Goal: Find specific page/section

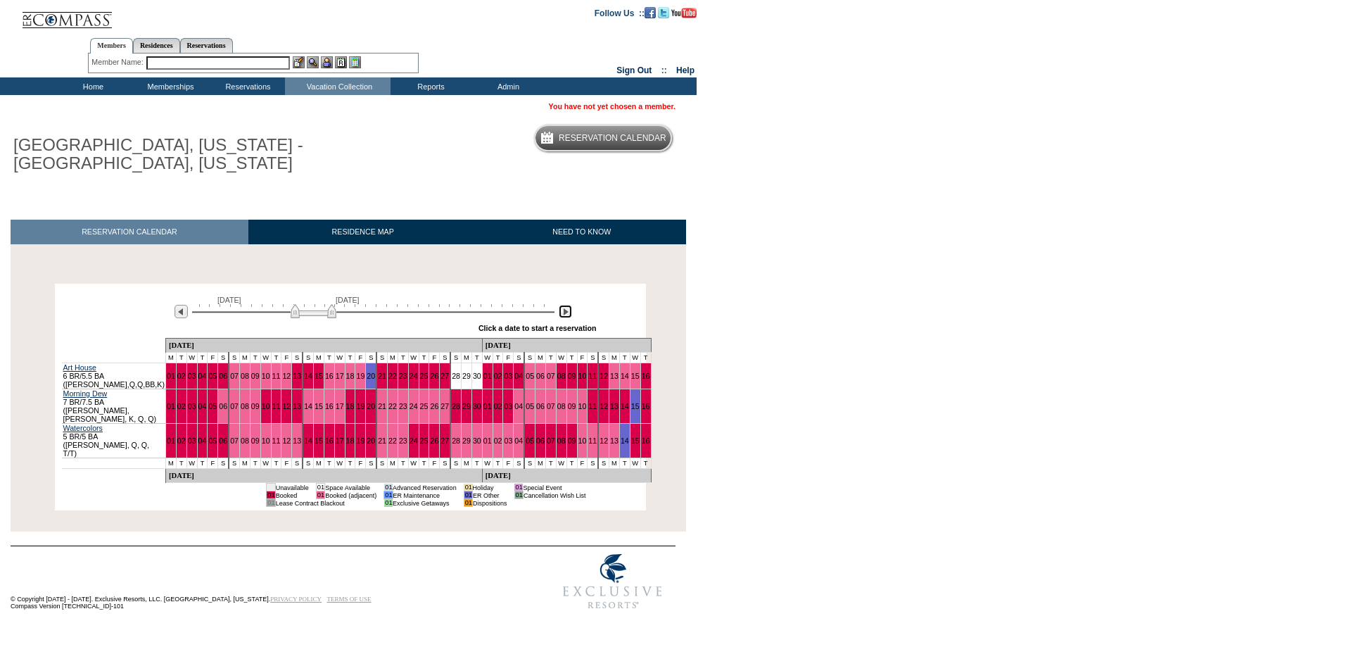
click at [567, 308] on img at bounding box center [565, 311] width 13 height 13
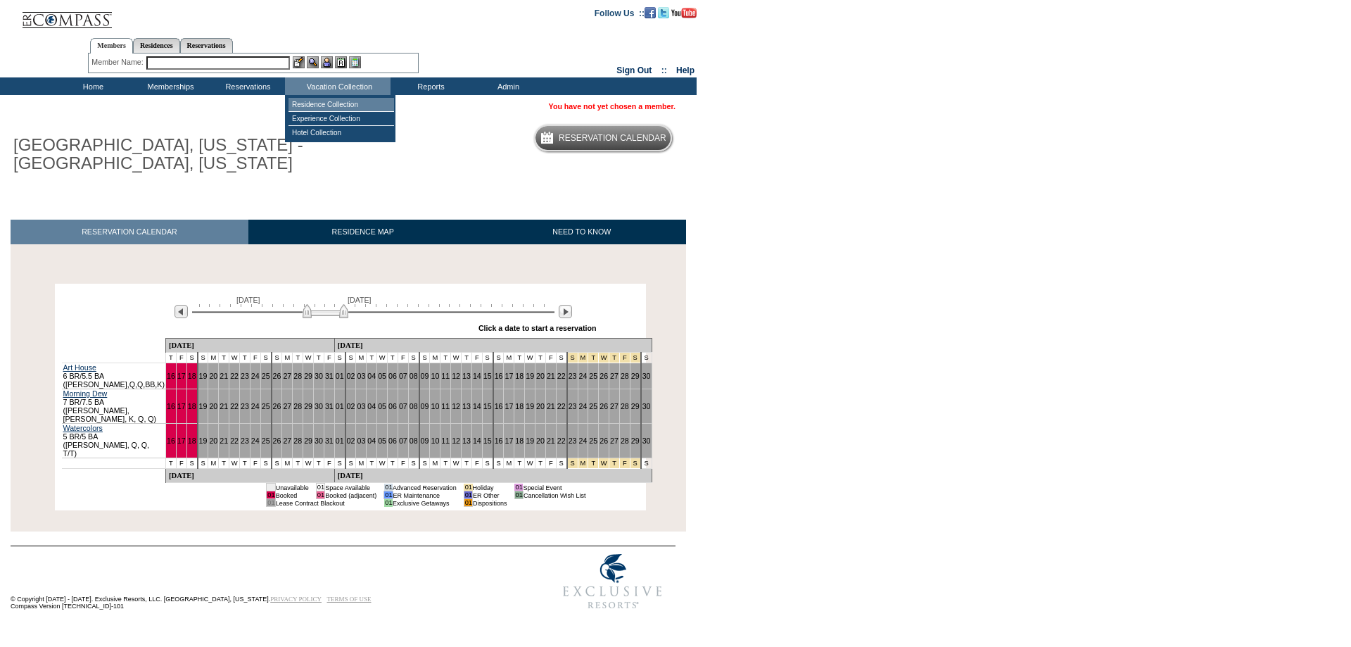
click at [353, 106] on td "Residence Collection" at bounding box center [342, 105] width 106 height 14
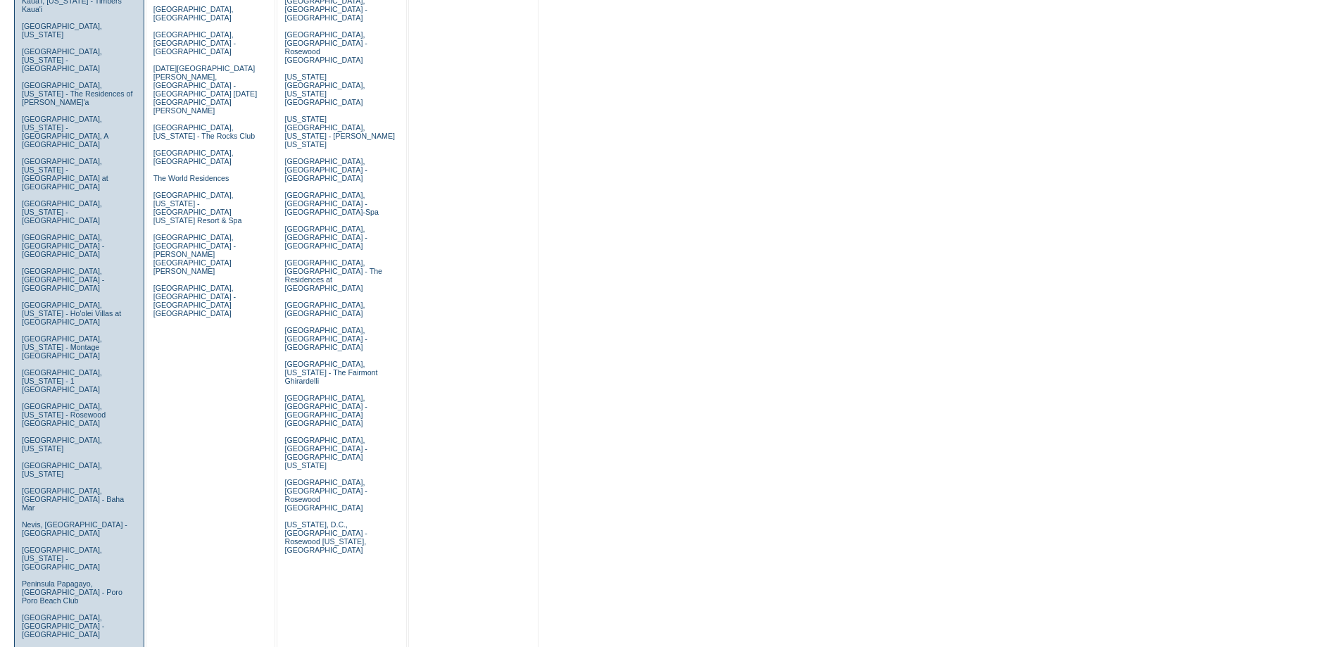
scroll to position [493, 0]
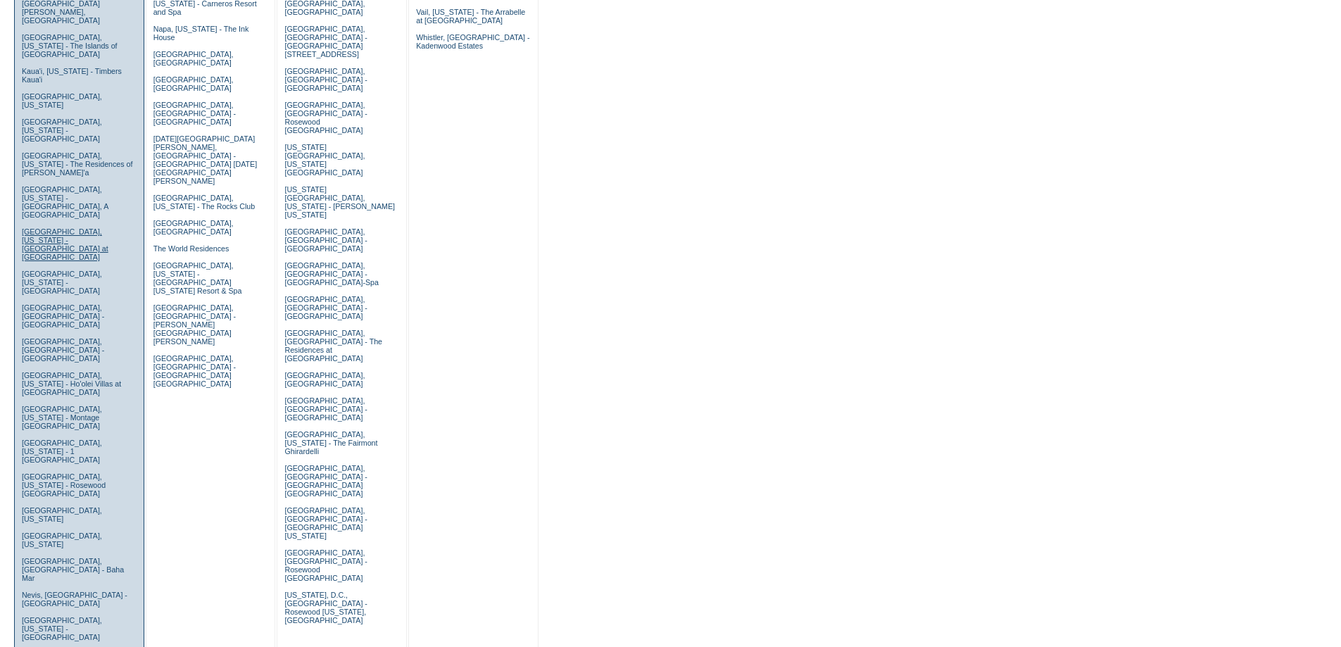
click at [70, 227] on link "La Jolla, California - Playa Grande at La Jolla Shores" at bounding box center [65, 244] width 87 height 34
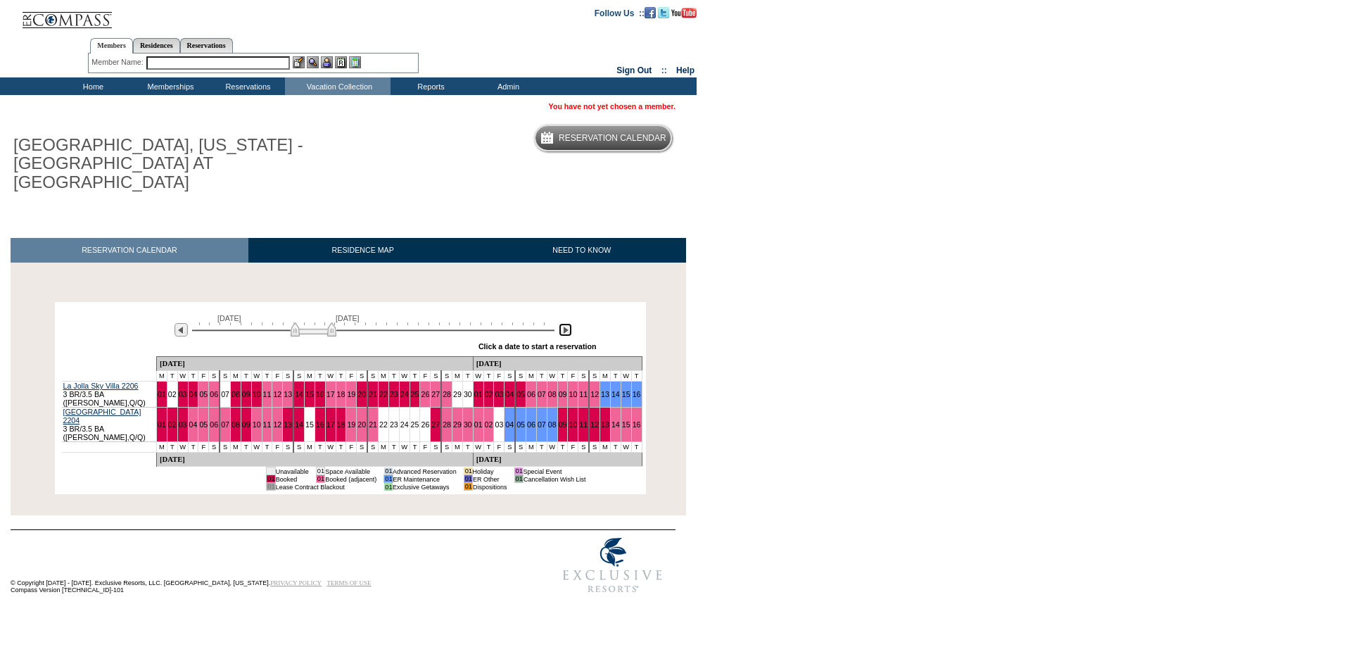
click at [562, 323] on img at bounding box center [565, 329] width 13 height 13
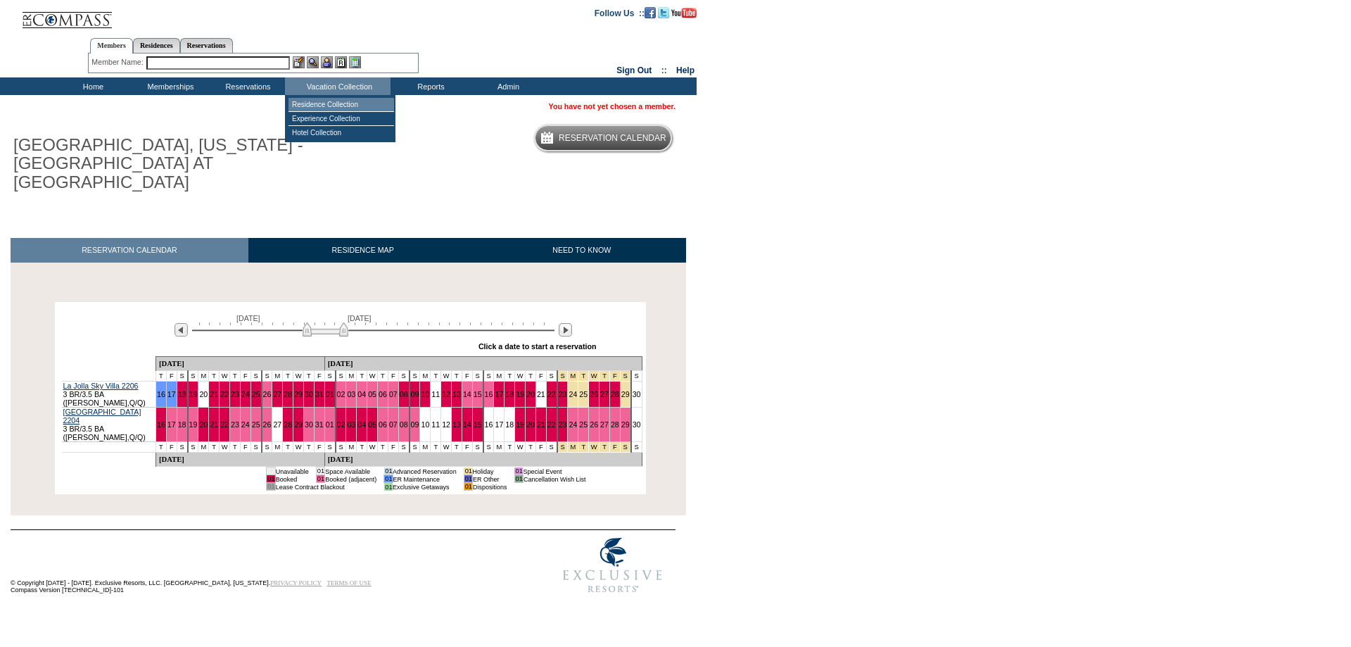
click at [327, 106] on td "Residence Collection" at bounding box center [342, 105] width 106 height 14
